Goal: Information Seeking & Learning: Learn about a topic

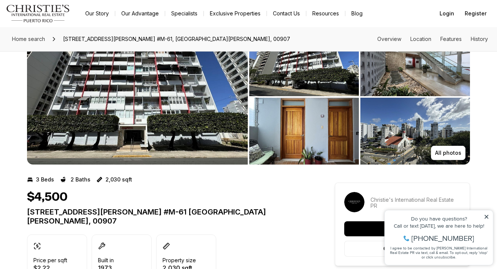
scroll to position [30, 0]
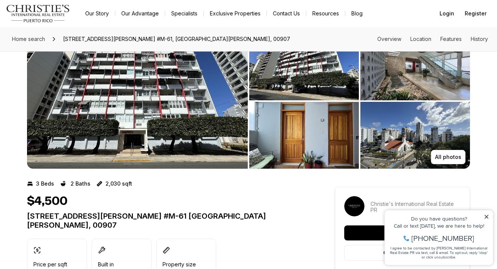
click at [151, 157] on img "View image gallery" at bounding box center [137, 100] width 221 height 135
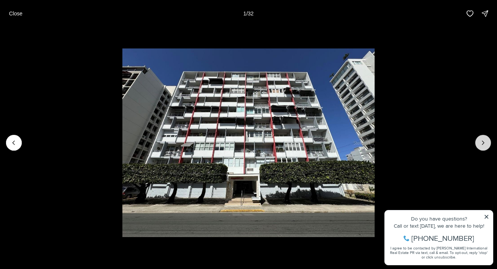
click at [481, 140] on icon "Next slide" at bounding box center [483, 143] width 8 height 8
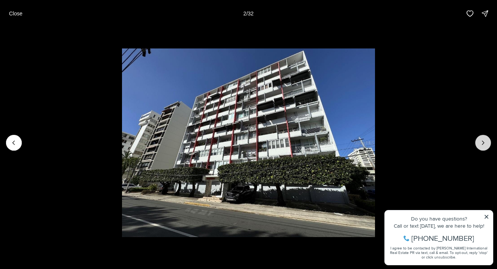
click at [481, 140] on icon "Next slide" at bounding box center [483, 143] width 8 height 8
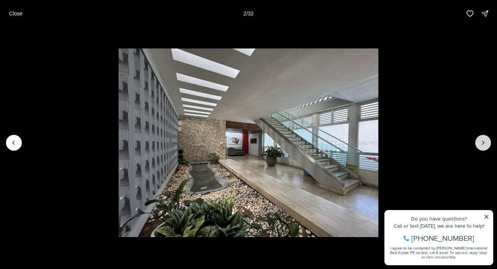
click at [481, 140] on icon "Next slide" at bounding box center [483, 143] width 8 height 8
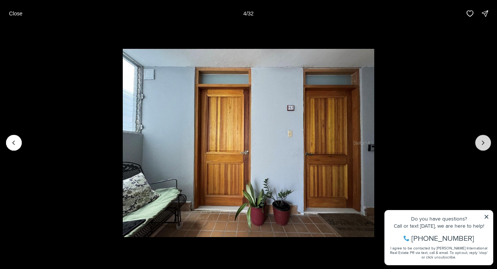
click at [481, 140] on icon "Next slide" at bounding box center [483, 143] width 8 height 8
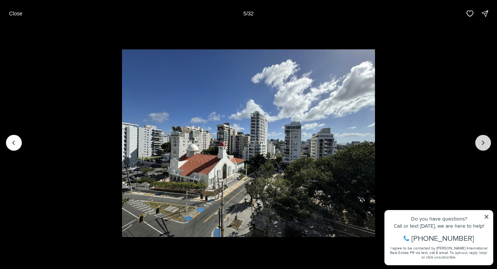
click at [481, 140] on icon "Next slide" at bounding box center [483, 143] width 8 height 8
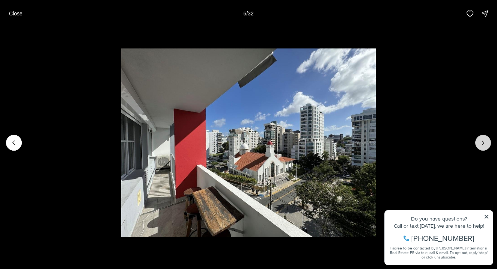
click at [481, 140] on icon "Next slide" at bounding box center [483, 143] width 8 height 8
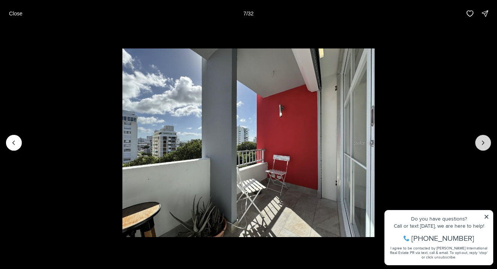
click at [481, 140] on icon "Next slide" at bounding box center [483, 143] width 8 height 8
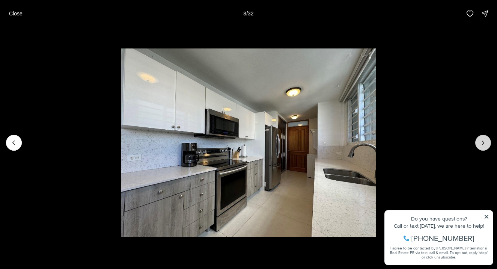
click at [481, 140] on icon "Next slide" at bounding box center [483, 143] width 8 height 8
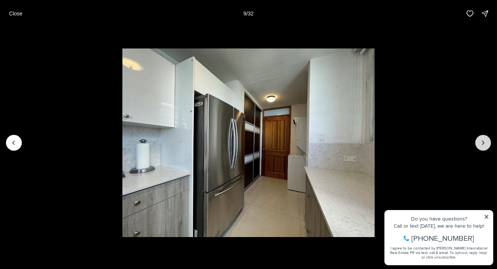
click at [481, 140] on icon "Next slide" at bounding box center [483, 143] width 8 height 8
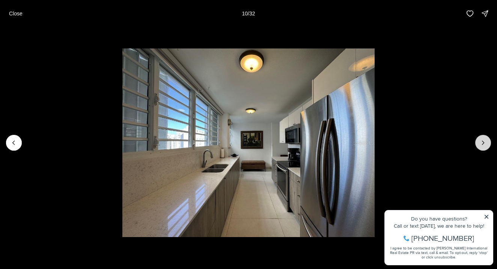
click at [481, 140] on icon "Next slide" at bounding box center [483, 143] width 8 height 8
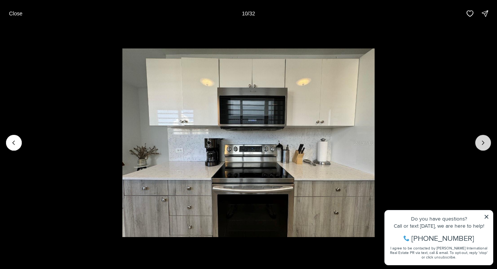
click at [481, 140] on icon "Next slide" at bounding box center [483, 143] width 8 height 8
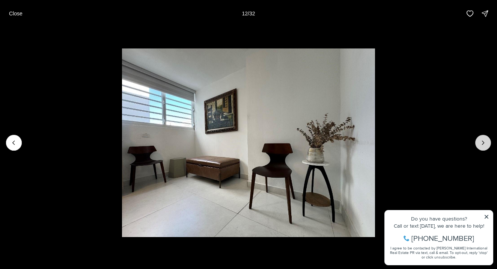
click at [481, 140] on icon "Next slide" at bounding box center [483, 143] width 8 height 8
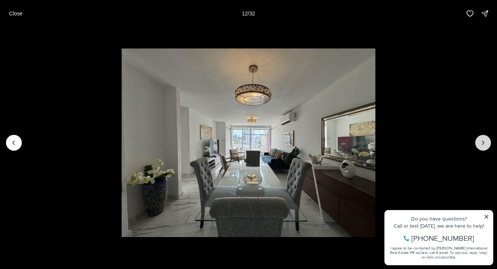
click at [481, 140] on icon "Next slide" at bounding box center [483, 143] width 8 height 8
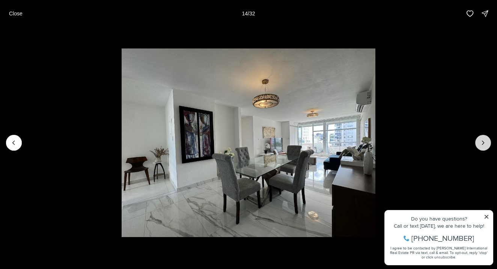
click at [481, 140] on icon "Next slide" at bounding box center [483, 143] width 8 height 8
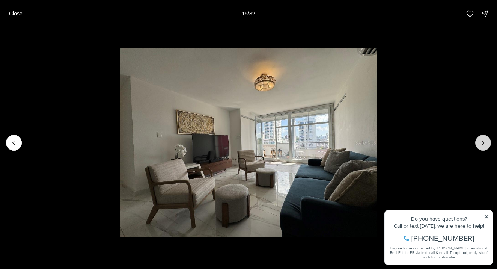
click at [481, 140] on icon "Next slide" at bounding box center [483, 143] width 8 height 8
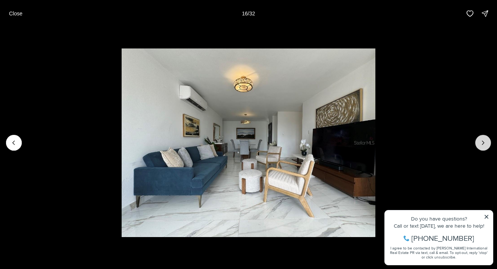
click at [481, 140] on icon "Next slide" at bounding box center [483, 143] width 8 height 8
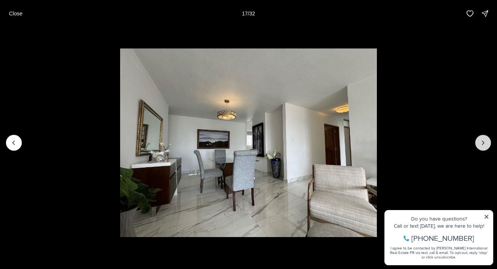
click at [481, 140] on icon "Next slide" at bounding box center [483, 143] width 8 height 8
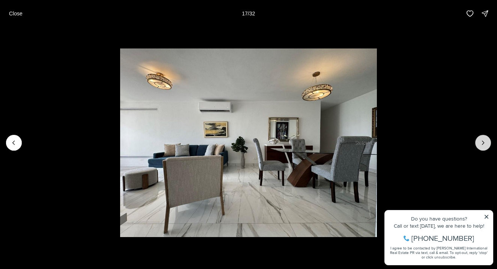
click at [481, 140] on icon "Next slide" at bounding box center [483, 143] width 8 height 8
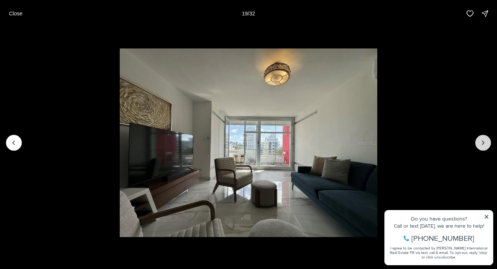
click at [481, 140] on icon "Next slide" at bounding box center [483, 143] width 8 height 8
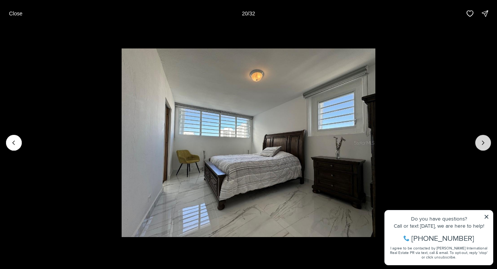
click at [481, 140] on icon "Next slide" at bounding box center [483, 143] width 8 height 8
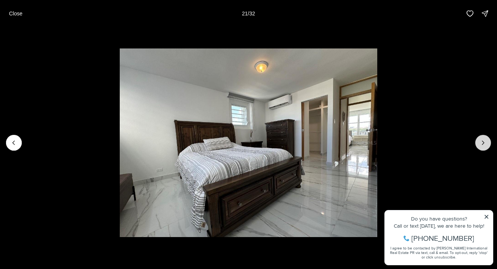
click at [481, 140] on icon "Next slide" at bounding box center [483, 143] width 8 height 8
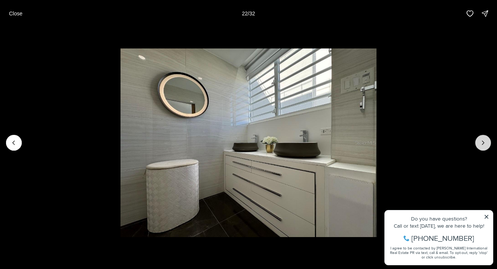
click at [481, 140] on icon "Next slide" at bounding box center [483, 143] width 8 height 8
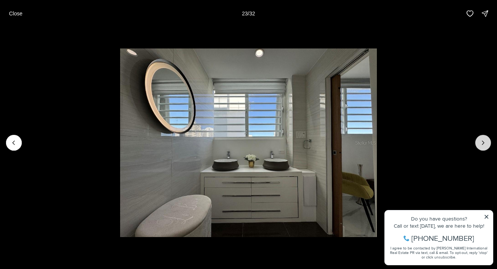
click at [481, 140] on icon "Next slide" at bounding box center [483, 143] width 8 height 8
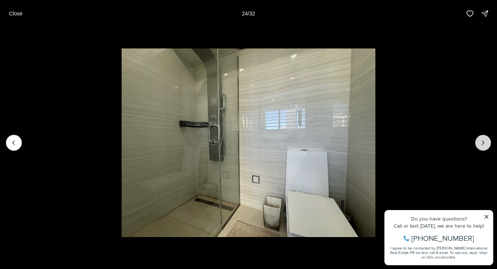
click at [481, 140] on icon "Next slide" at bounding box center [483, 143] width 8 height 8
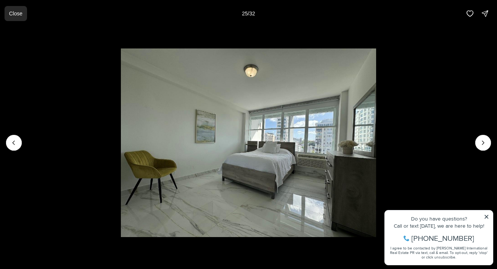
click at [21, 15] on p "Close" at bounding box center [16, 14] width 14 height 6
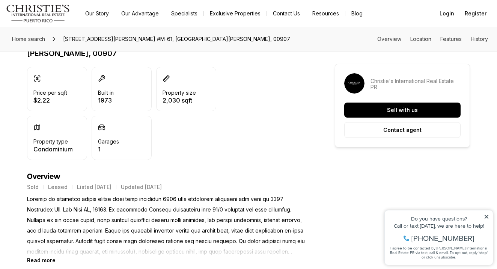
scroll to position [201, 0]
click at [36, 257] on b "Read more" at bounding box center [41, 260] width 29 height 6
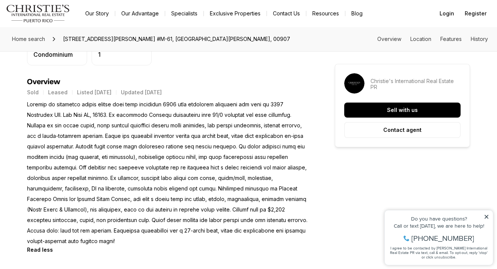
scroll to position [297, 0]
